Goal: Register for event/course

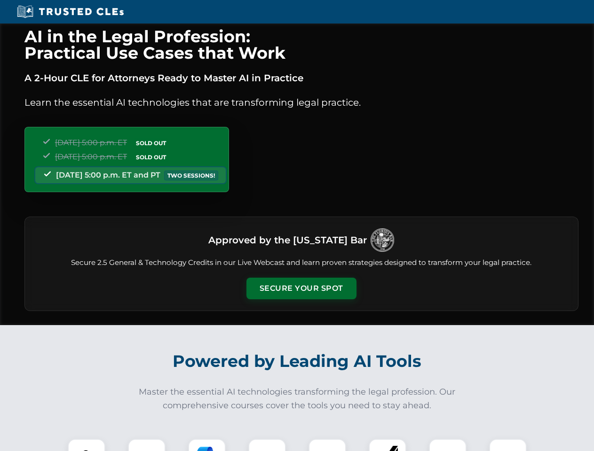
click at [301, 289] on button "Secure Your Spot" at bounding box center [301, 289] width 110 height 22
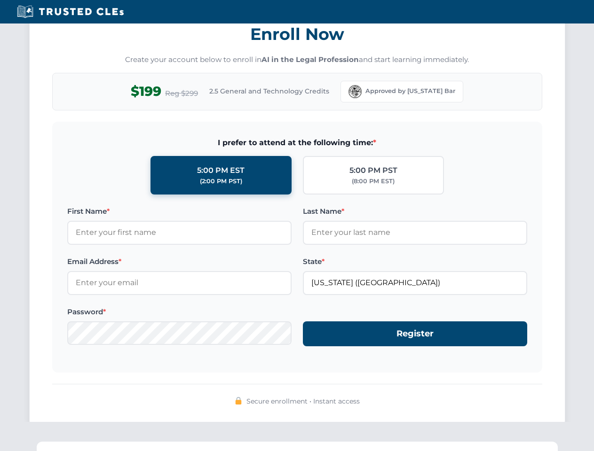
scroll to position [923, 0]
